Goal: Navigation & Orientation: Find specific page/section

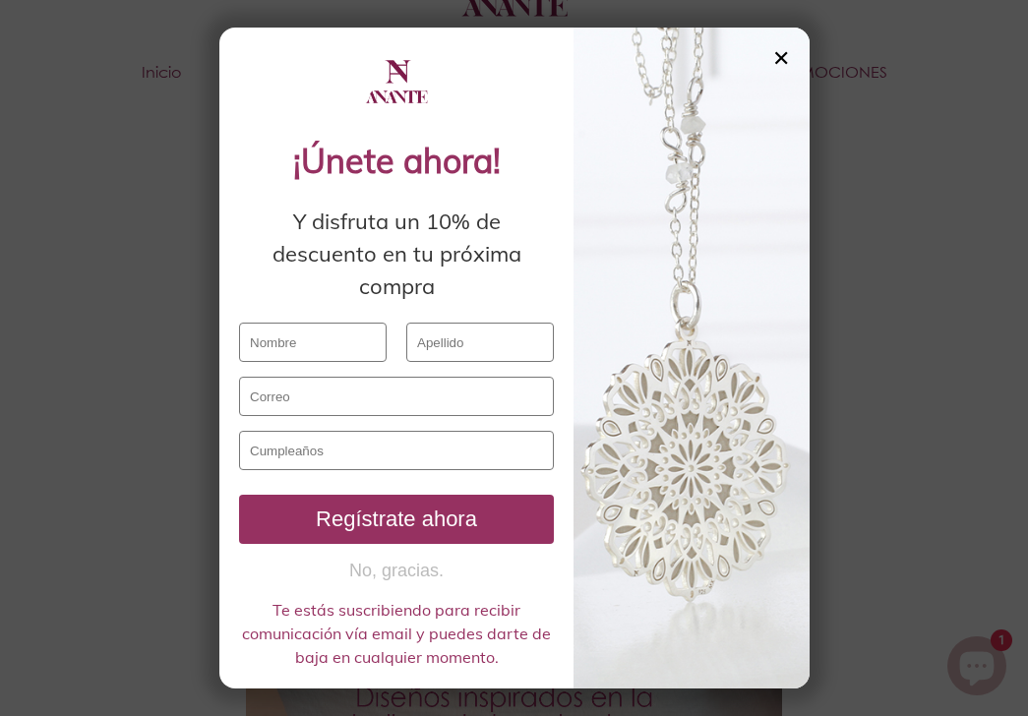
scroll to position [328, 0]
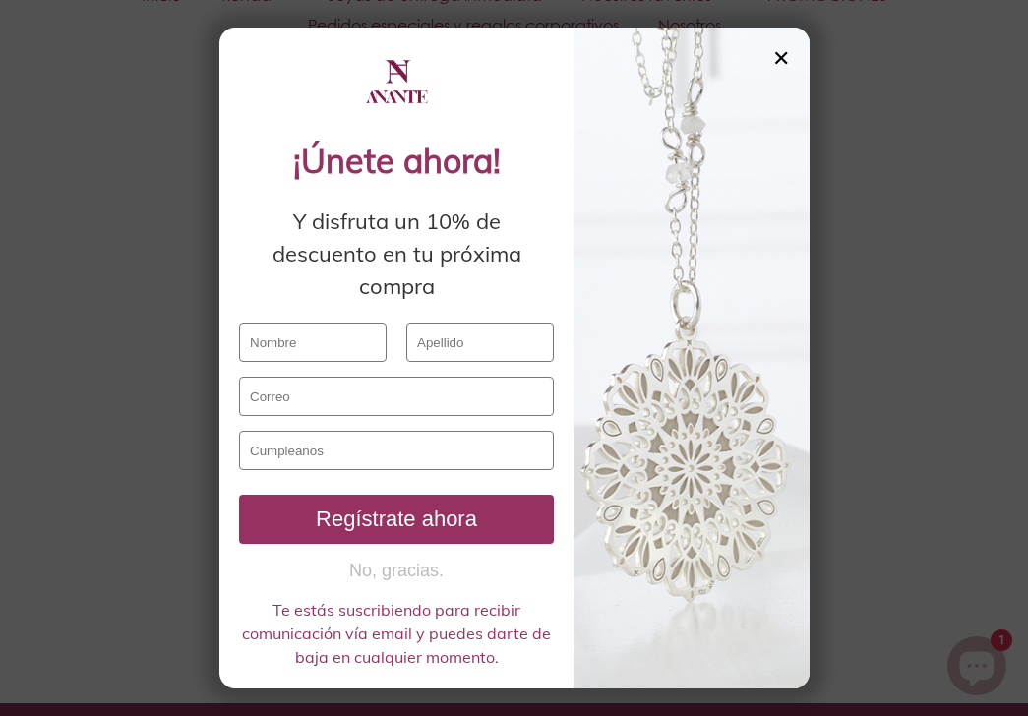
click at [779, 52] on div "✕" at bounding box center [781, 58] width 18 height 22
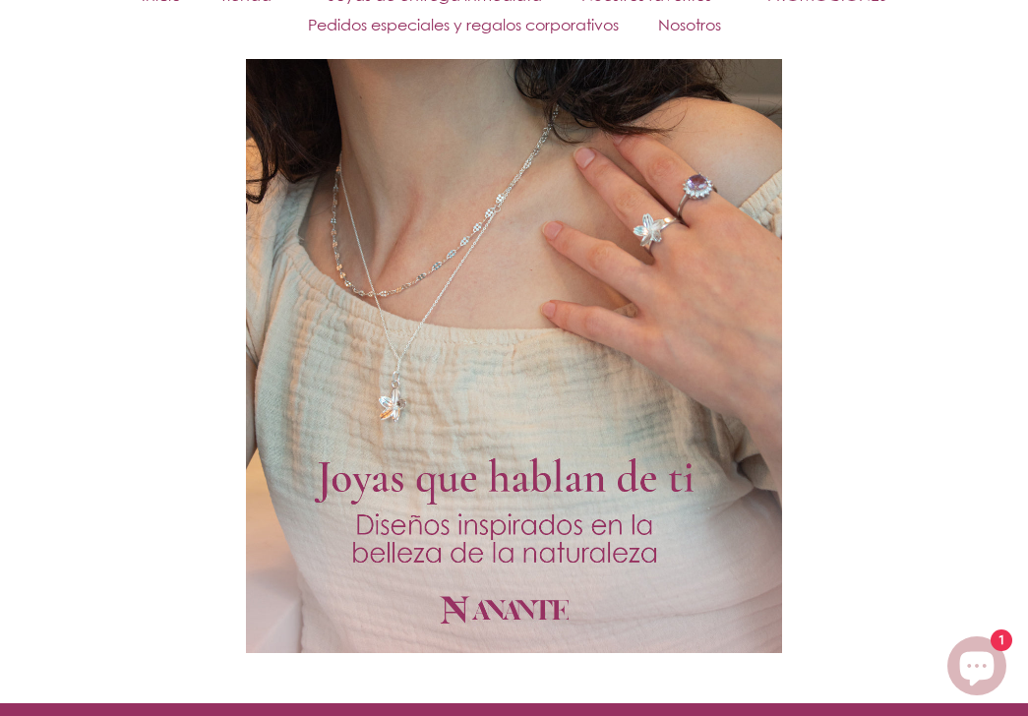
scroll to position [0, 0]
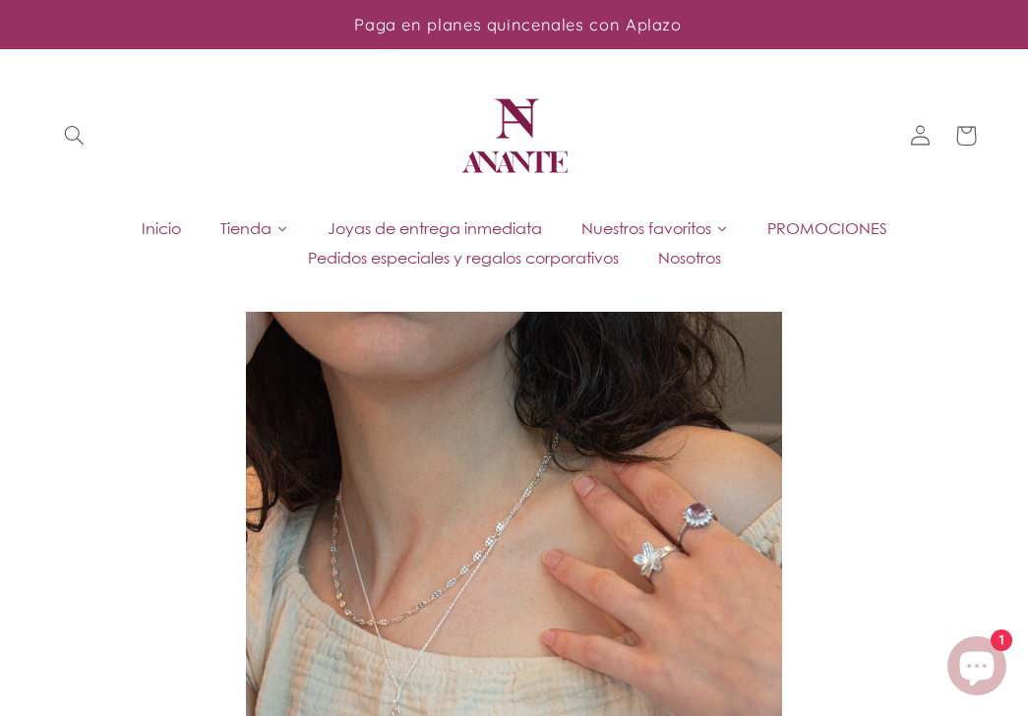
click at [503, 262] on span "Pedidos especiales y regalos corporativos" at bounding box center [463, 258] width 311 height 22
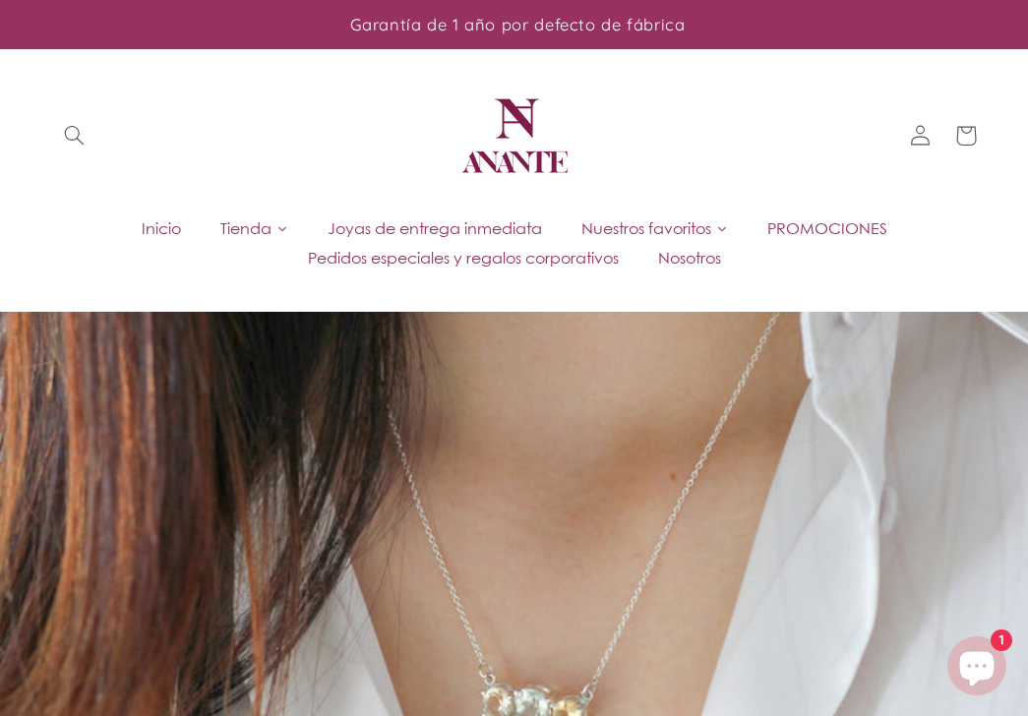
click at [395, 0] on div "Garantía de 1 año por defecto de fábrica" at bounding box center [513, 24] width 342 height 49
click at [442, 223] on span "Joyas de entrega inmediata" at bounding box center [434, 228] width 214 height 22
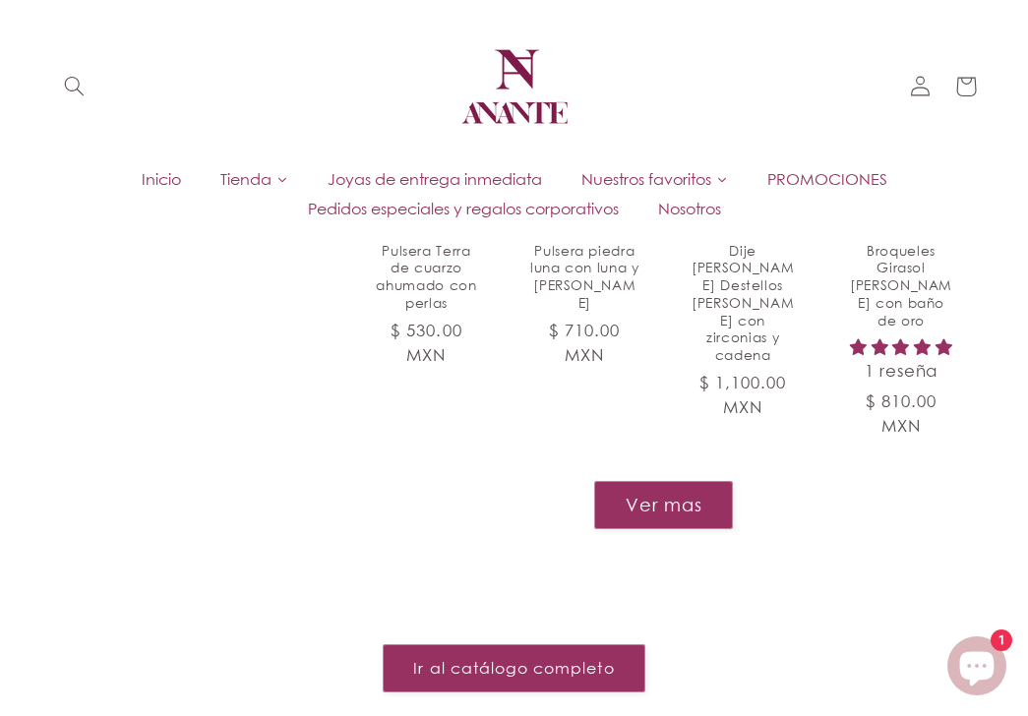
scroll to position [1956, 0]
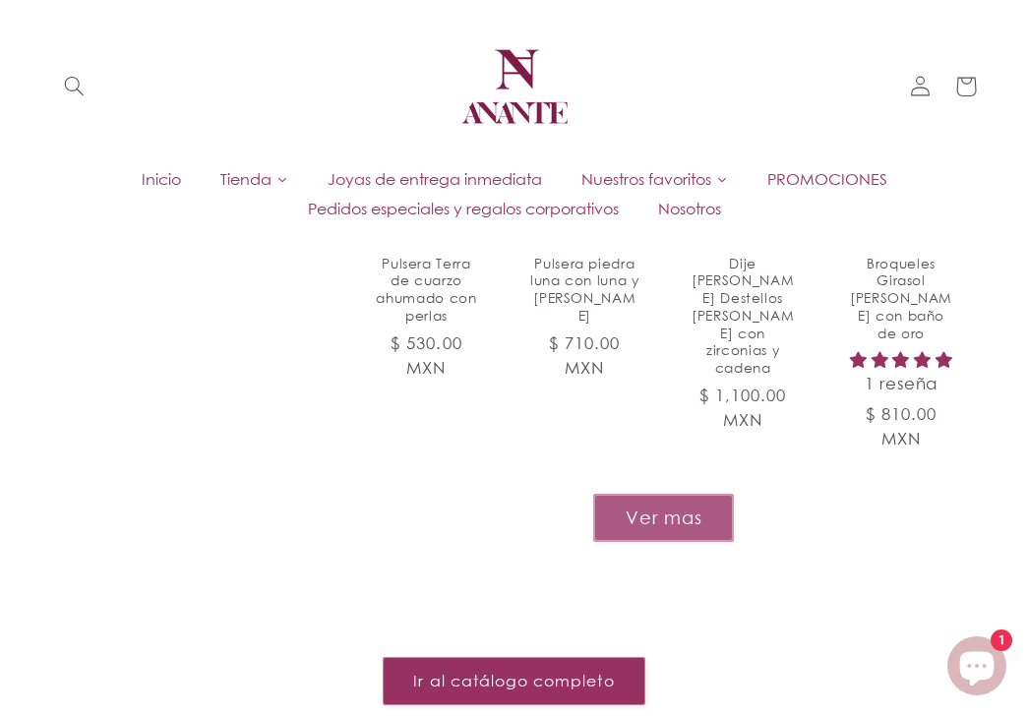
click at [646, 494] on button "Ver mas" at bounding box center [663, 518] width 141 height 48
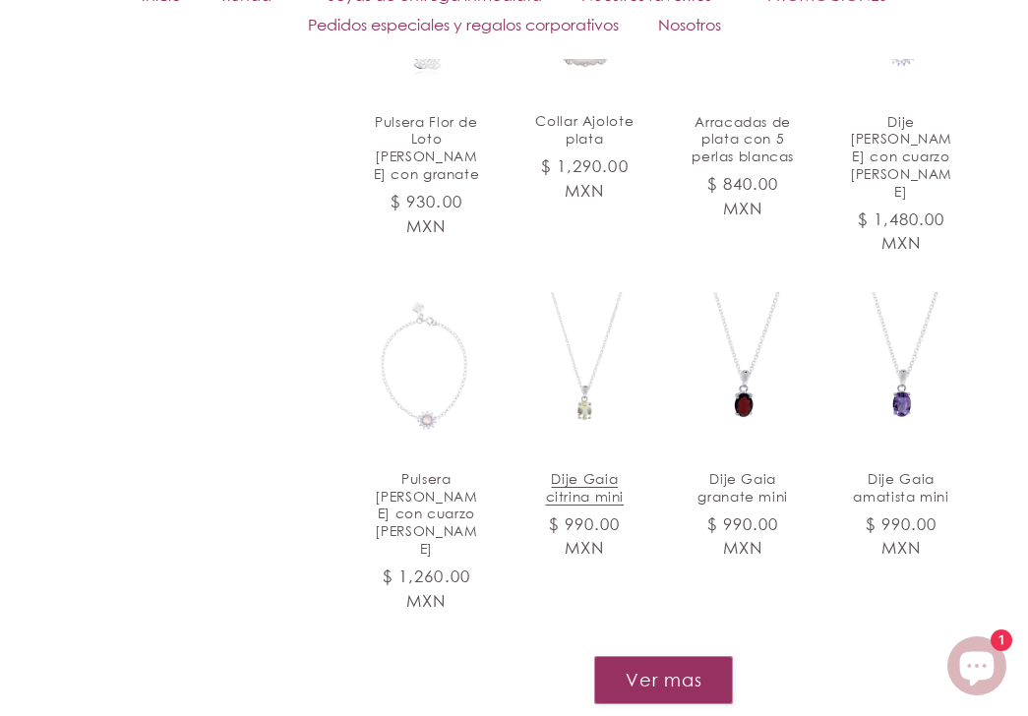
scroll to position [3294, 0]
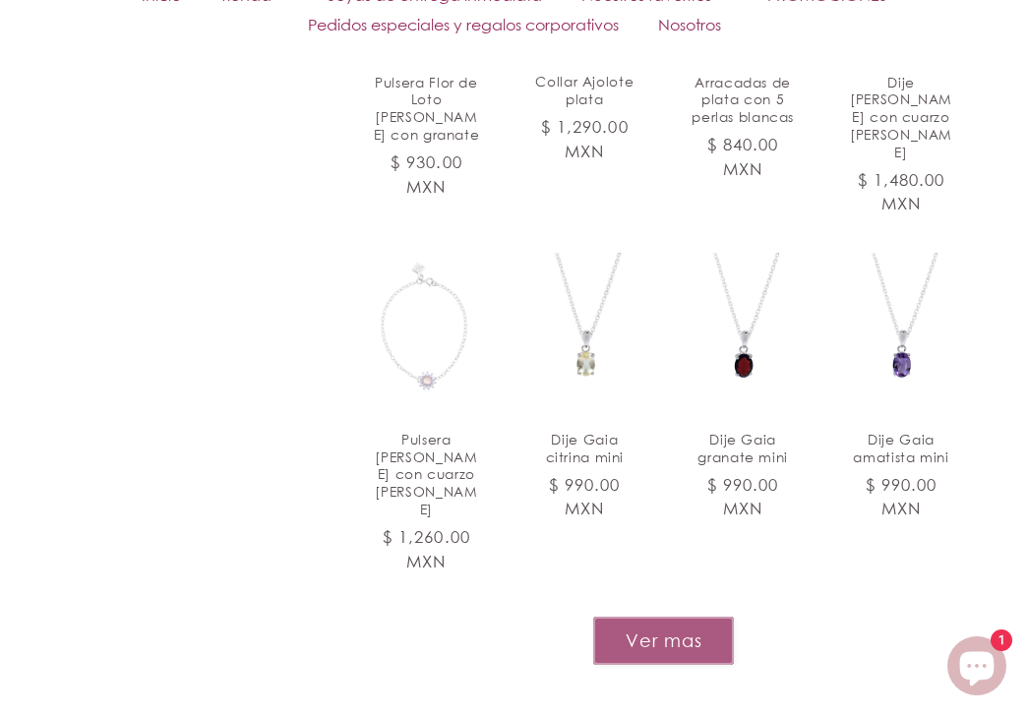
click at [668, 617] on button "Ver mas" at bounding box center [663, 641] width 141 height 48
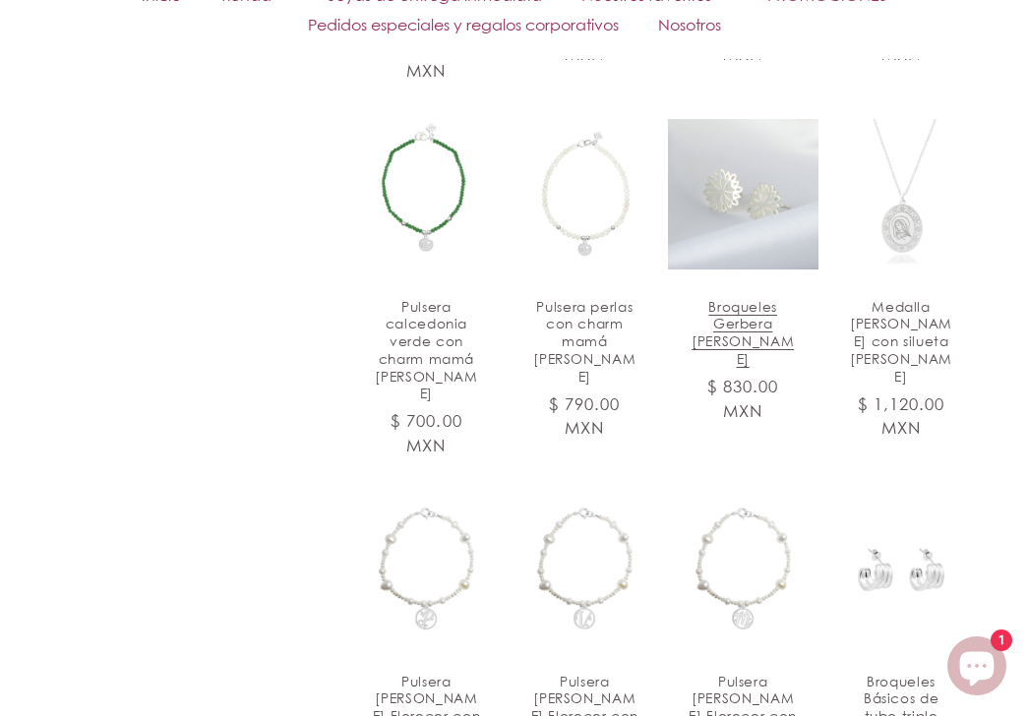
scroll to position [4196, 0]
